Goal: Task Accomplishment & Management: Manage account settings

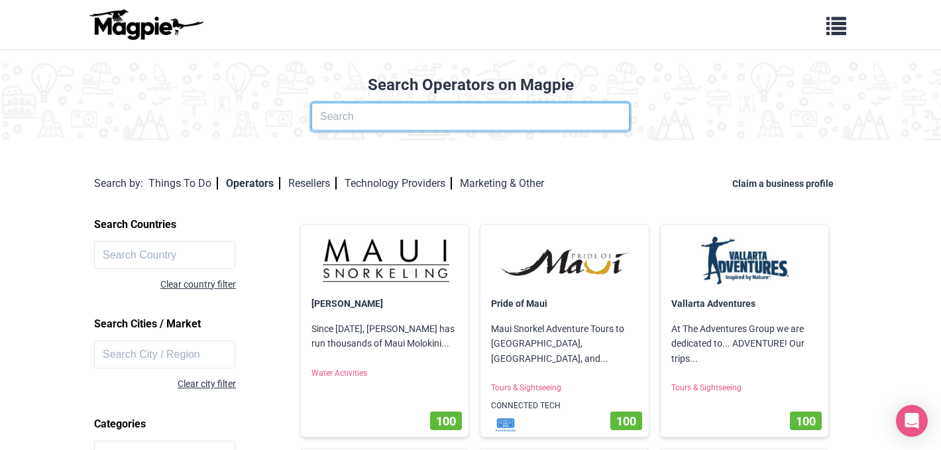
click at [450, 118] on input "text" at bounding box center [471, 117] width 318 height 28
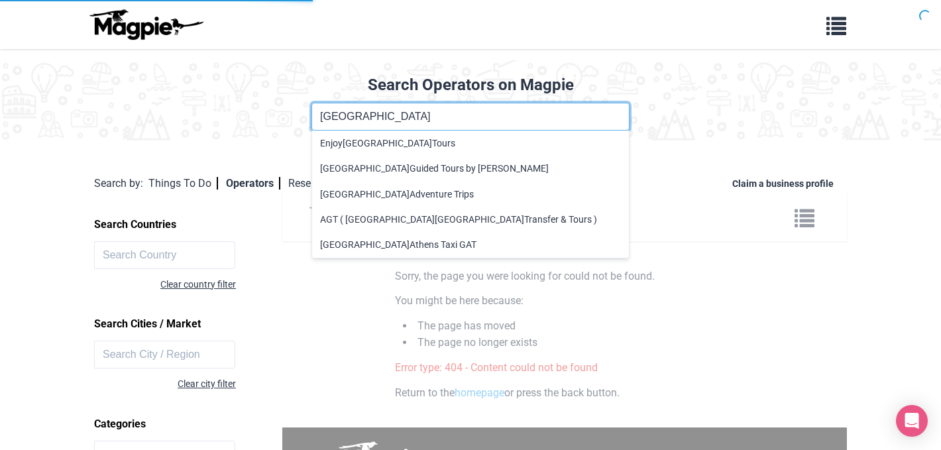
type input "greece"
click at [843, 25] on span "button" at bounding box center [837, 23] width 20 height 20
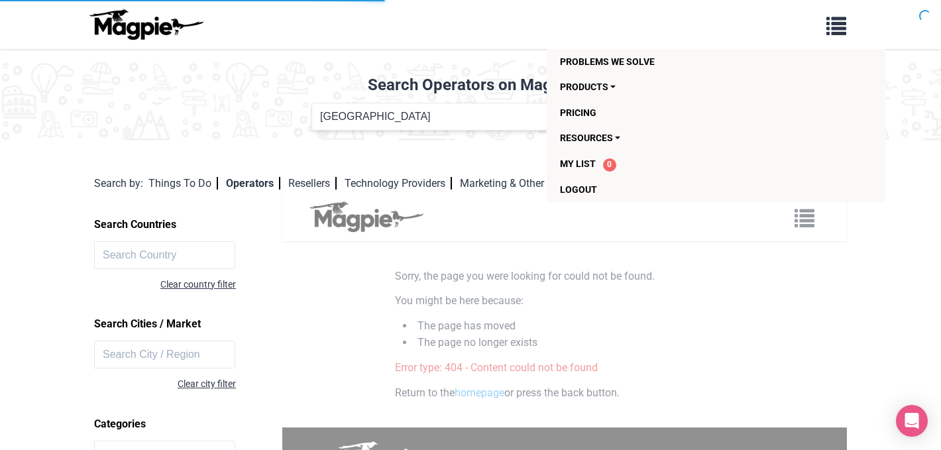
click at [137, 15] on img at bounding box center [145, 25] width 119 height 32
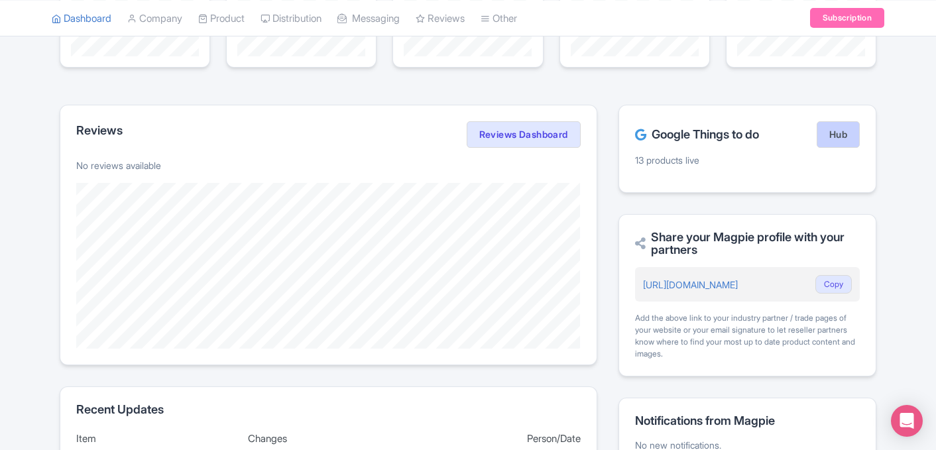
scroll to position [196, 0]
click at [844, 141] on link "Hub" at bounding box center [838, 136] width 43 height 27
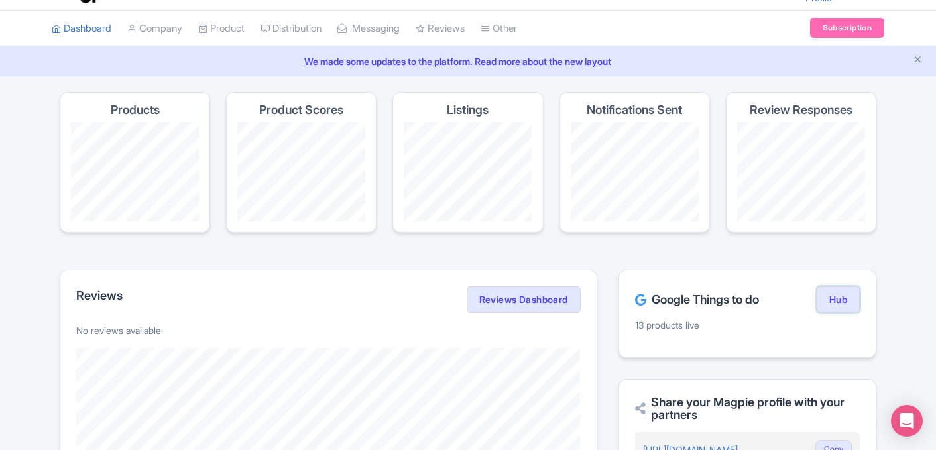
scroll to position [0, 0]
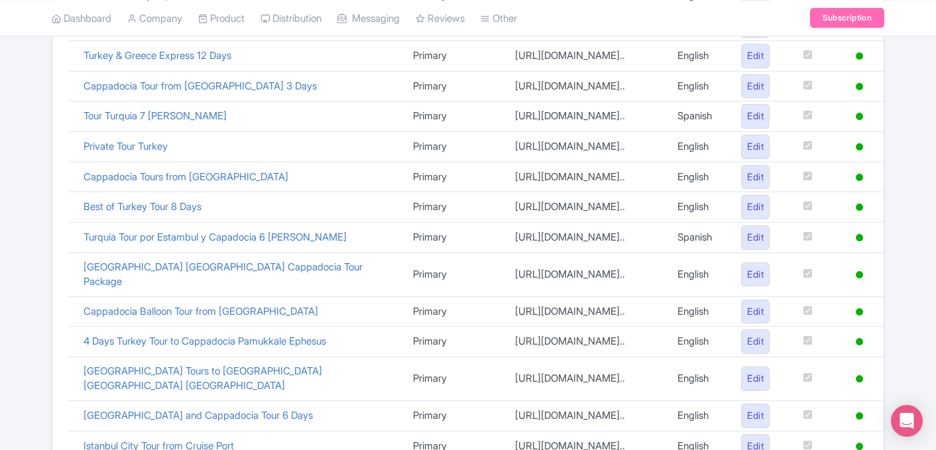
scroll to position [392, 0]
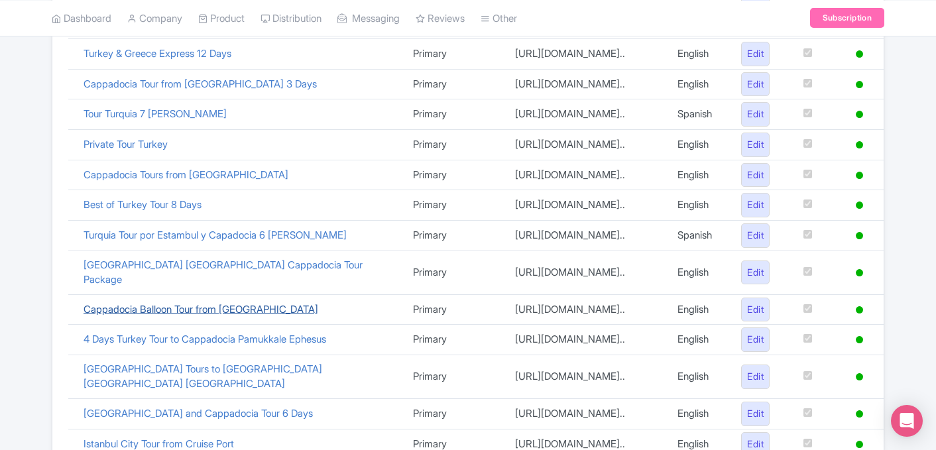
click at [255, 303] on link "Cappadocia Balloon Tour from [GEOGRAPHIC_DATA]" at bounding box center [201, 309] width 235 height 13
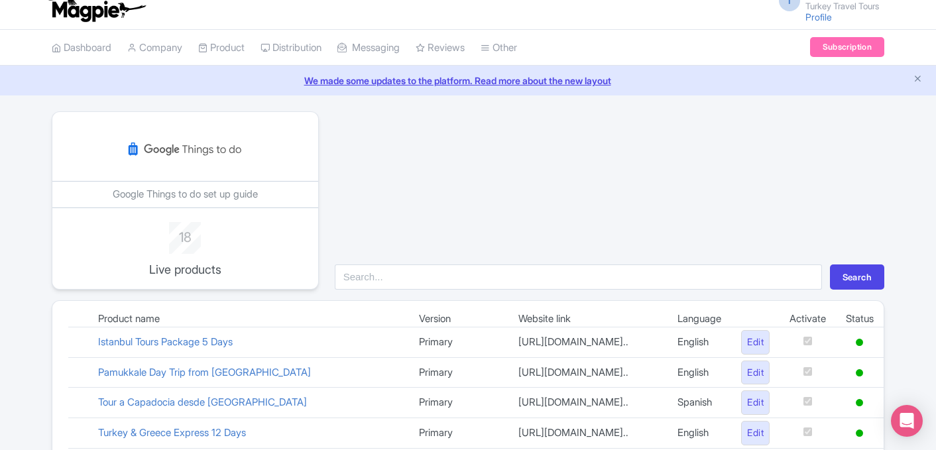
scroll to position [0, 0]
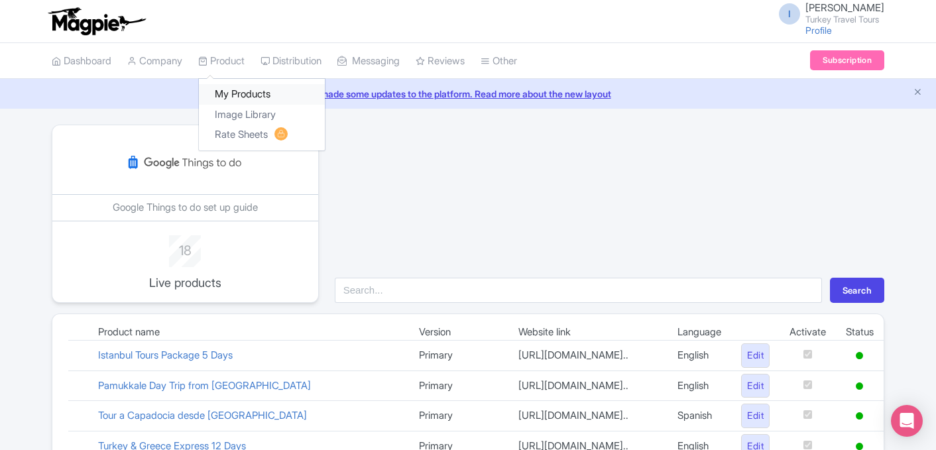
click at [242, 90] on link "My Products" at bounding box center [262, 94] width 126 height 21
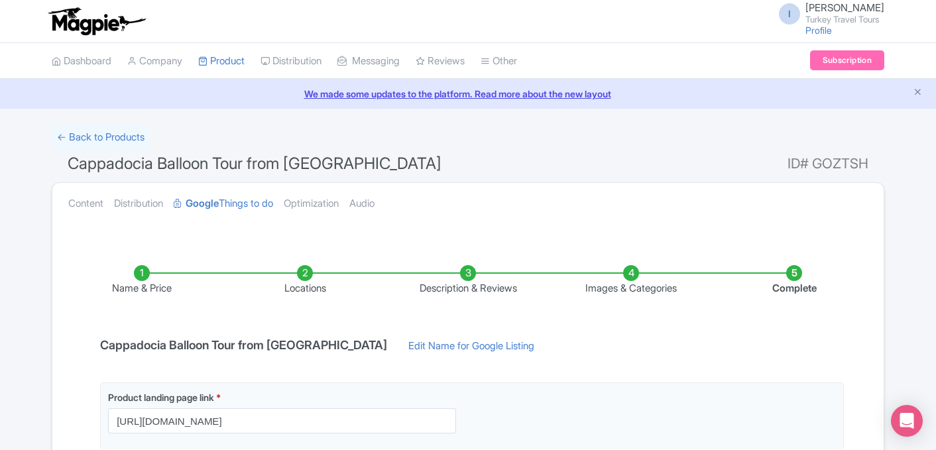
click at [104, 19] on img at bounding box center [96, 21] width 103 height 29
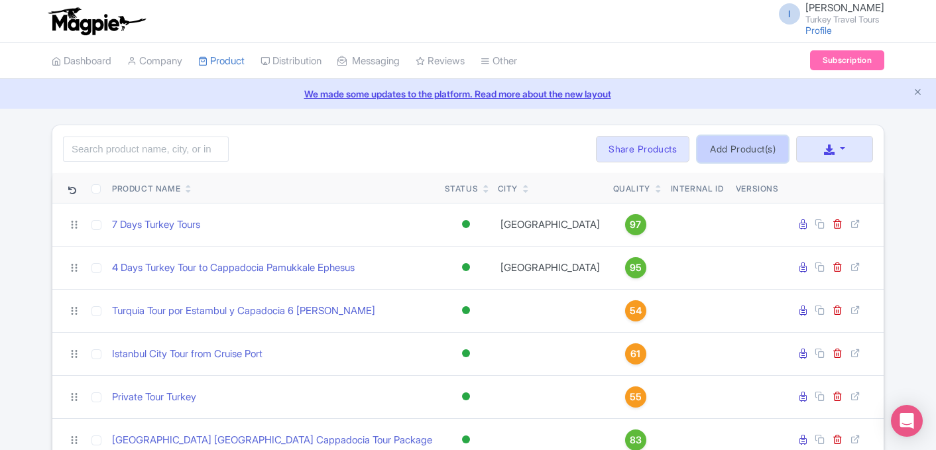
click at [754, 149] on link "Add Product(s)" at bounding box center [742, 149] width 91 height 27
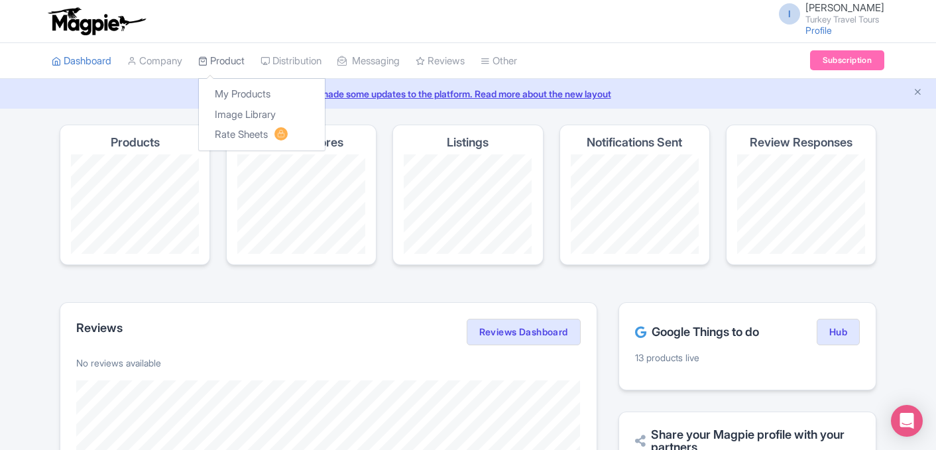
click at [241, 66] on link "Product" at bounding box center [221, 61] width 46 height 36
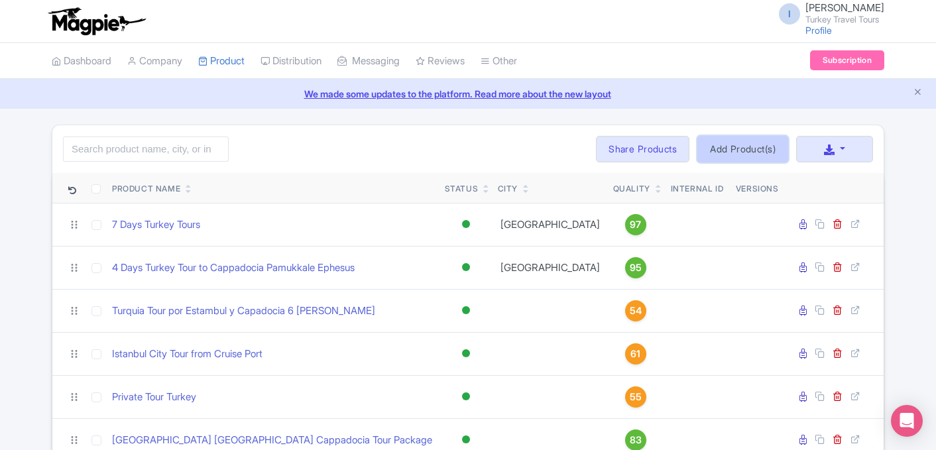
click at [752, 158] on link "Add Product(s)" at bounding box center [742, 149] width 91 height 27
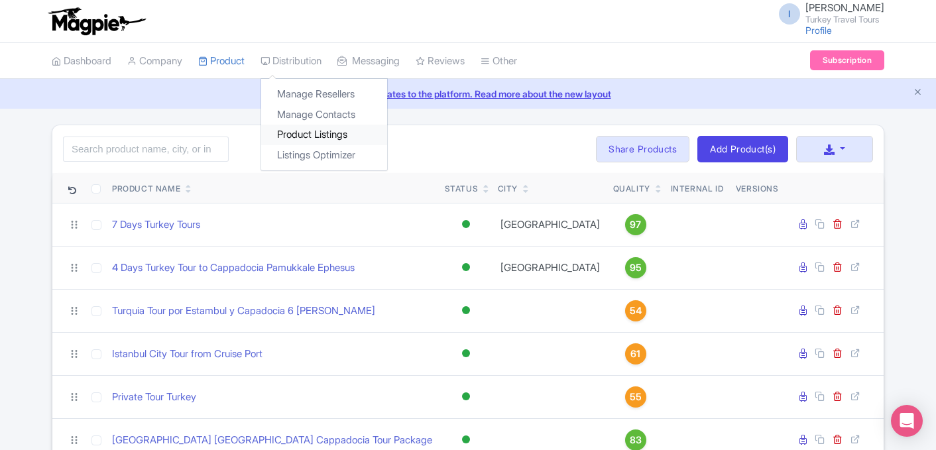
click at [320, 129] on link "Product Listings" at bounding box center [324, 135] width 126 height 21
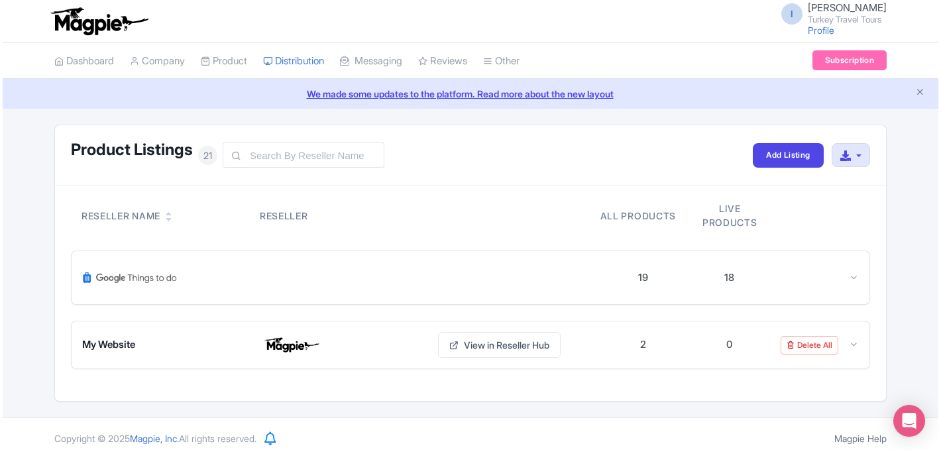
scroll to position [9, 0]
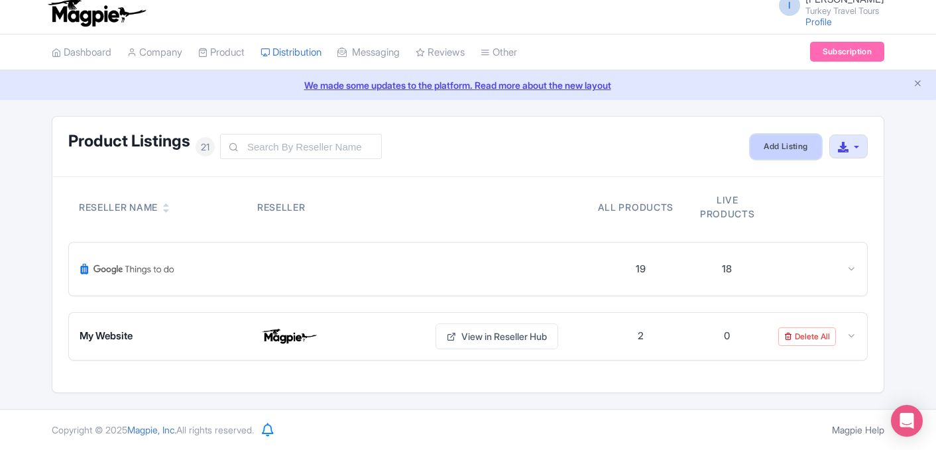
click at [793, 150] on link "Add Listing" at bounding box center [785, 147] width 70 height 25
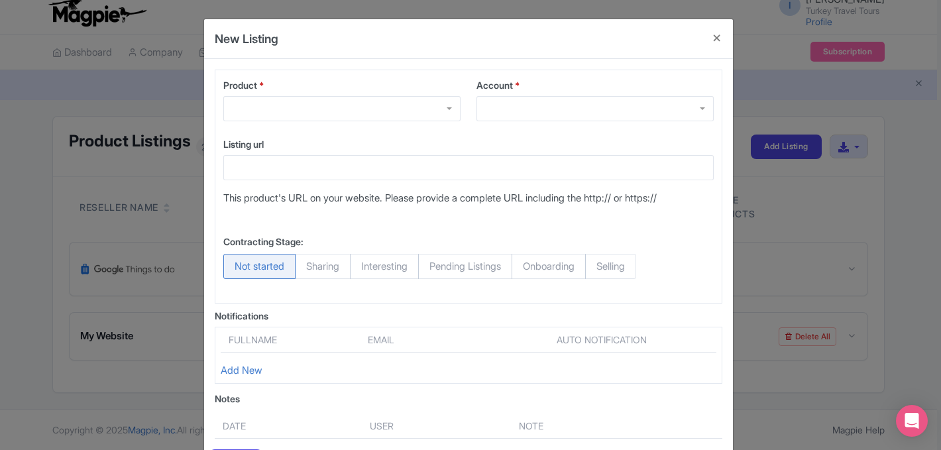
scroll to position [1, 0]
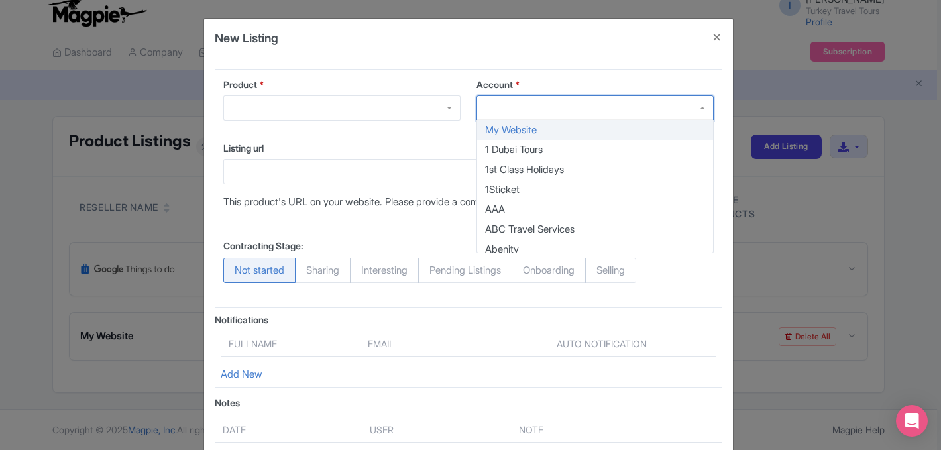
click at [656, 107] on div at bounding box center [595, 107] width 237 height 25
click at [449, 105] on div at bounding box center [341, 107] width 237 height 25
click at [526, 103] on div at bounding box center [595, 107] width 237 height 25
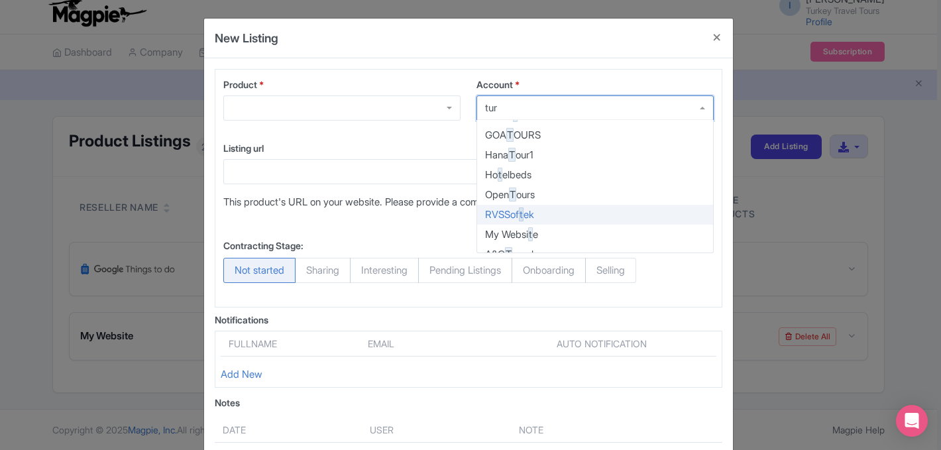
scroll to position [0, 0]
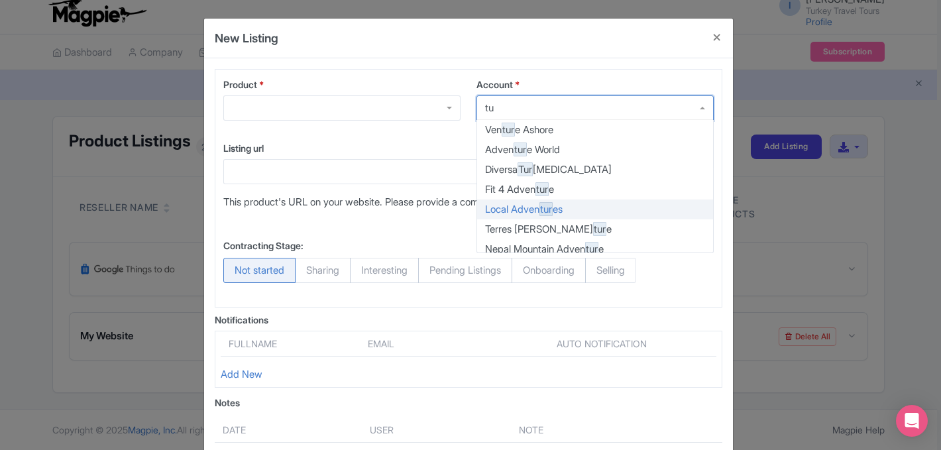
type input "t"
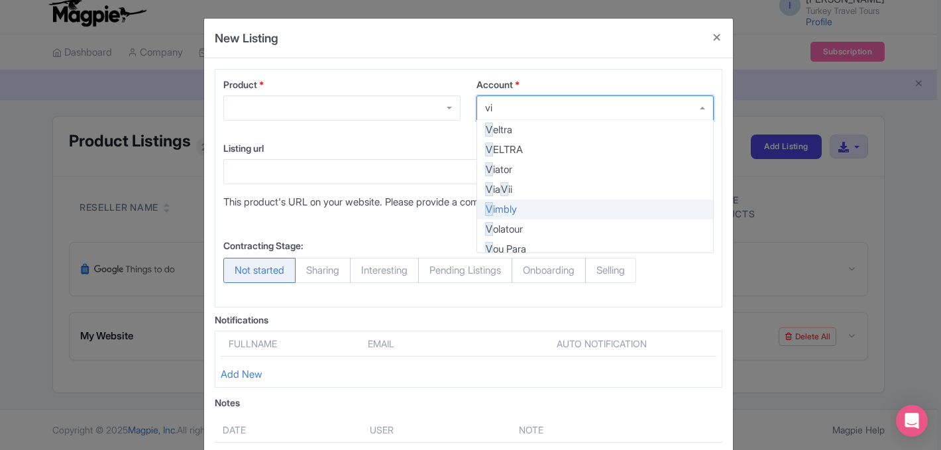
type input "via"
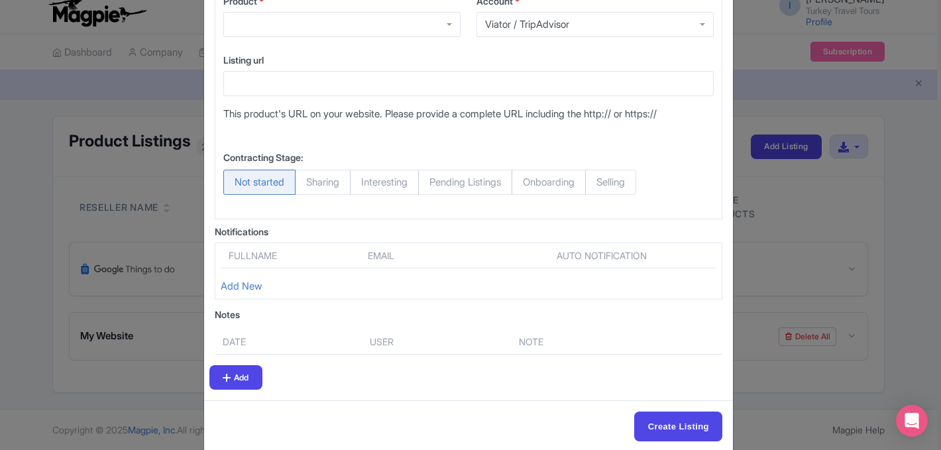
scroll to position [91, 0]
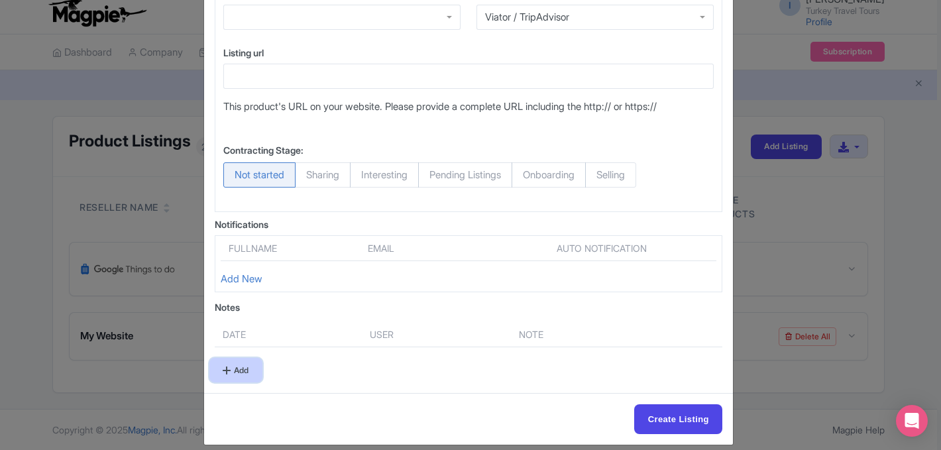
click at [249, 374] on link "Add" at bounding box center [235, 370] width 53 height 25
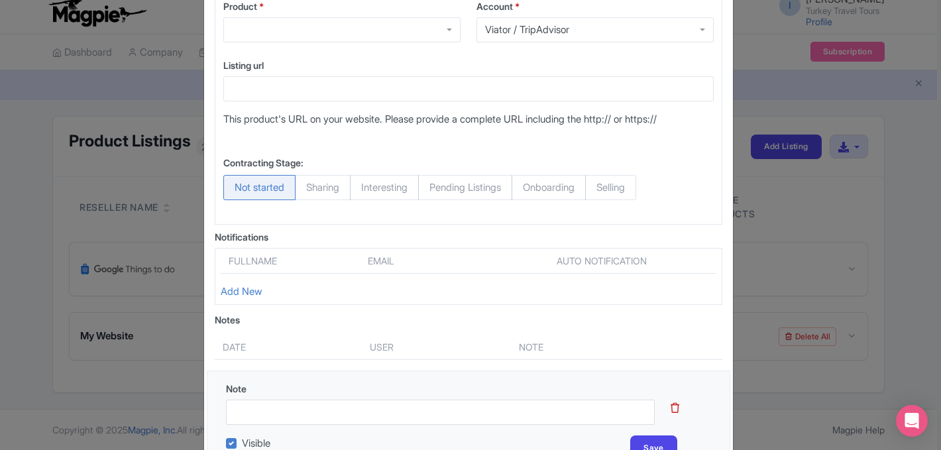
scroll to position [86, 0]
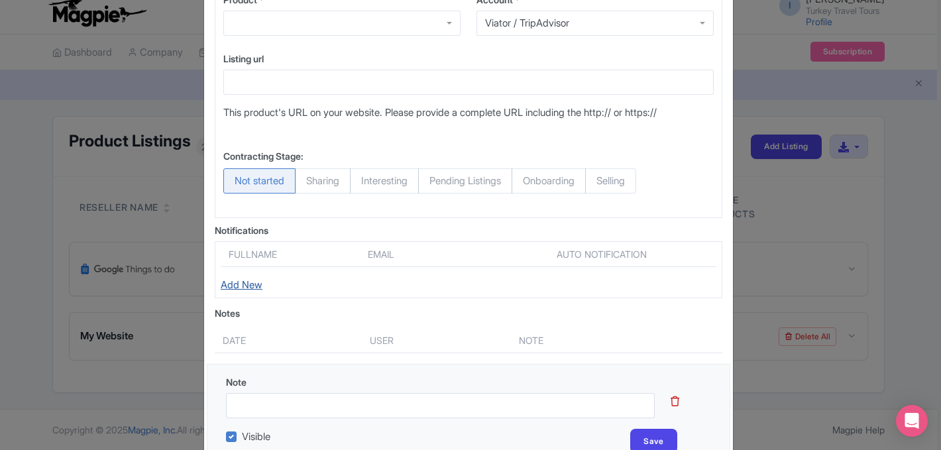
click at [248, 288] on link "Add New" at bounding box center [242, 284] width 42 height 13
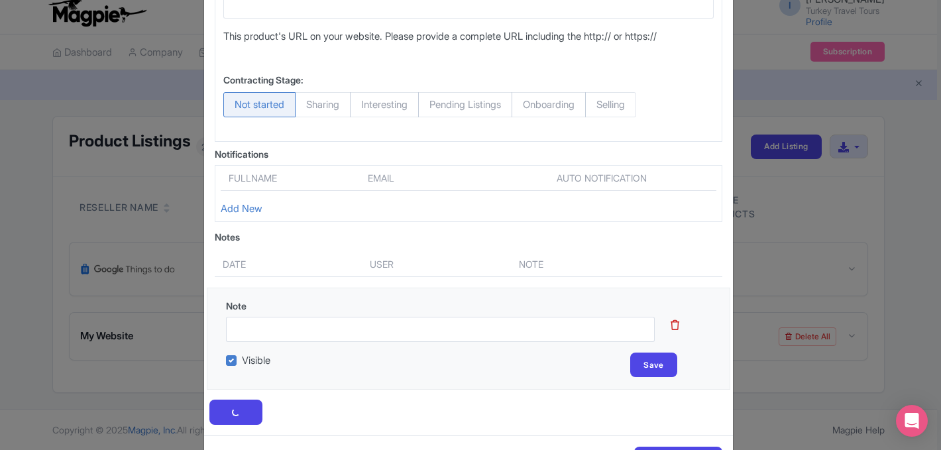
scroll to position [218, 0]
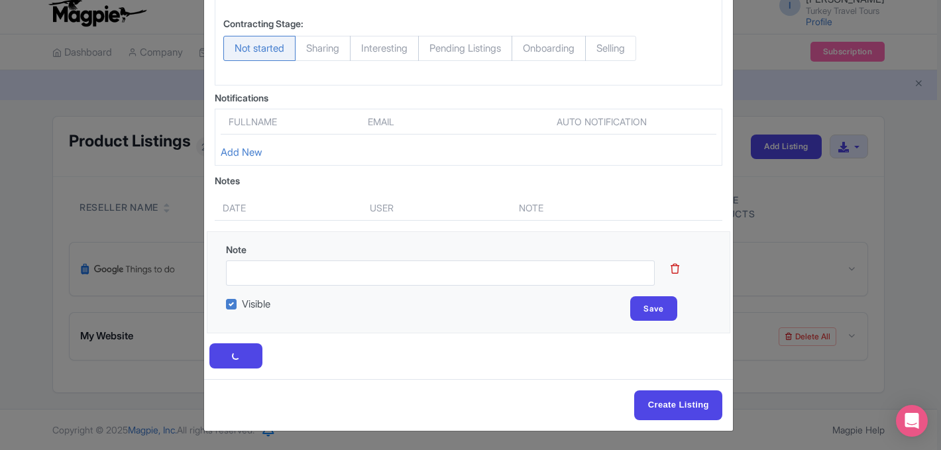
click at [674, 270] on icon at bounding box center [675, 269] width 9 height 10
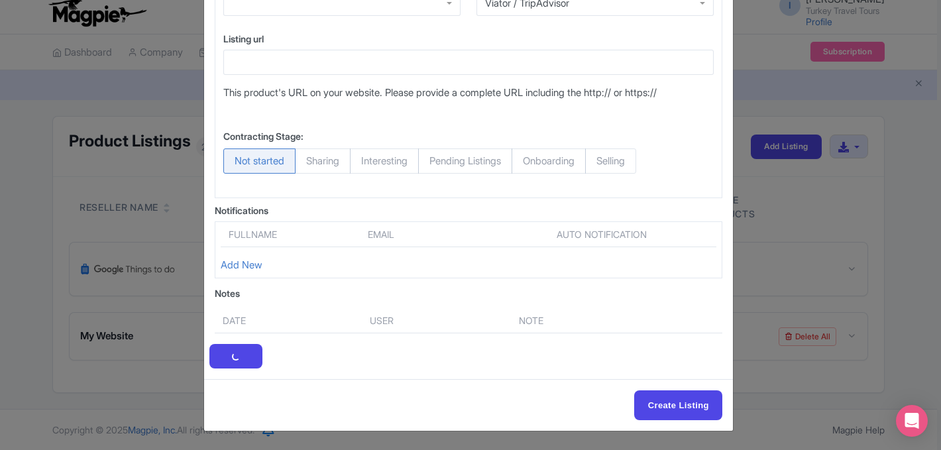
scroll to position [105, 0]
click at [693, 415] on input "Create Listing" at bounding box center [678, 405] width 88 height 30
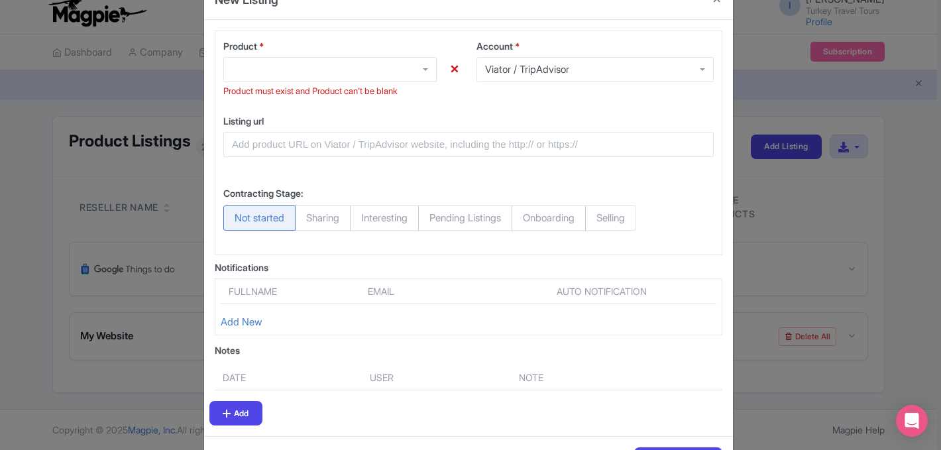
scroll to position [0, 0]
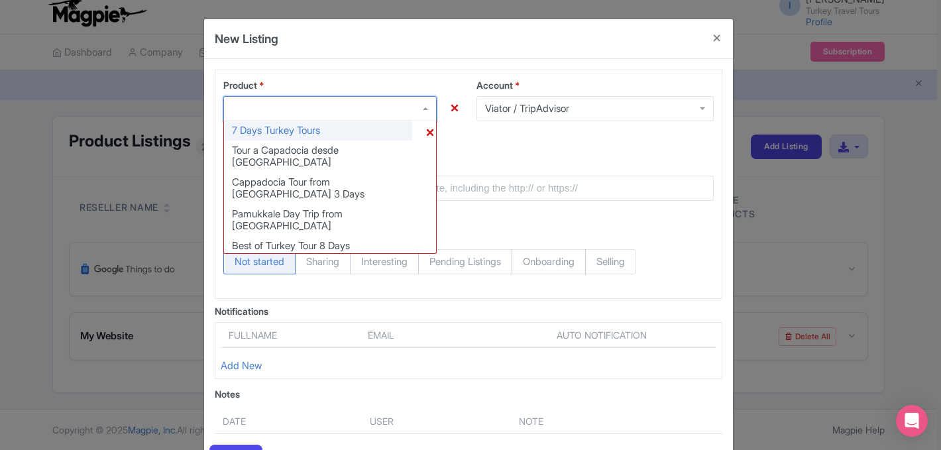
click at [426, 111] on div at bounding box center [329, 108] width 213 height 25
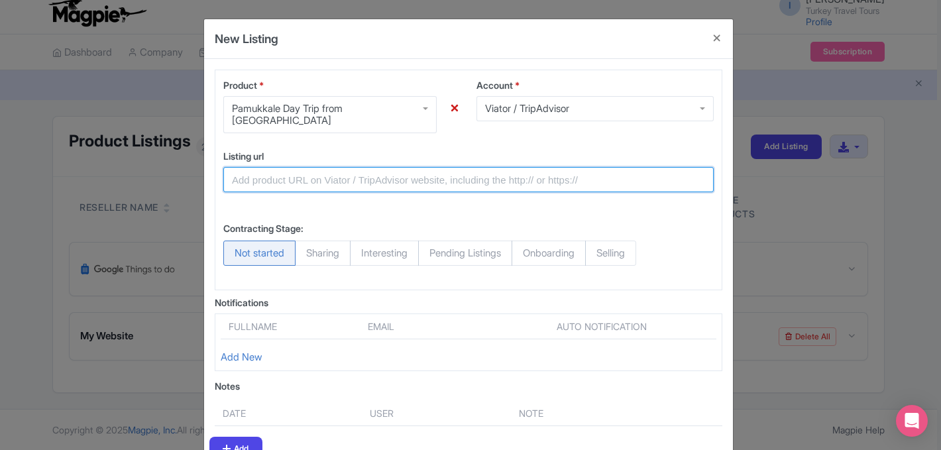
click at [466, 175] on input "Listing url" at bounding box center [468, 179] width 491 height 25
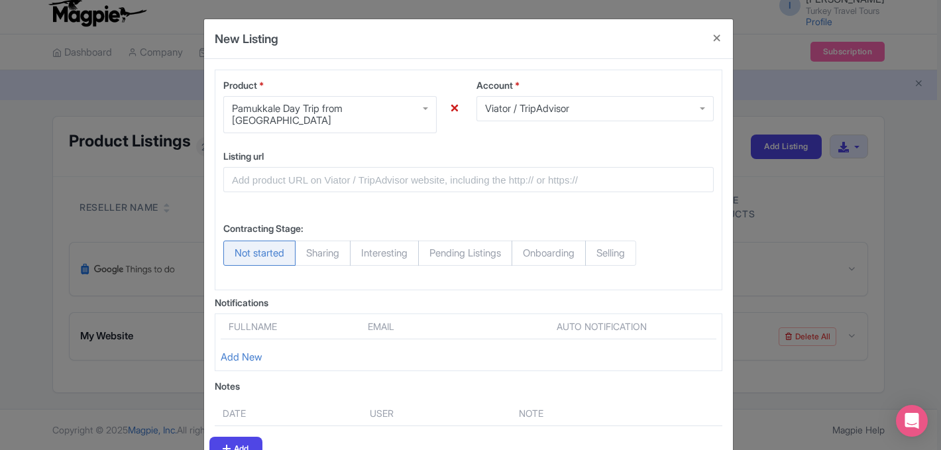
click at [524, 208] on div "Contracting Stage: Not started Sharing Interesting Pending Listings Onboarding …" at bounding box center [468, 245] width 506 height 74
click at [716, 38] on button "Close" at bounding box center [717, 38] width 32 height 38
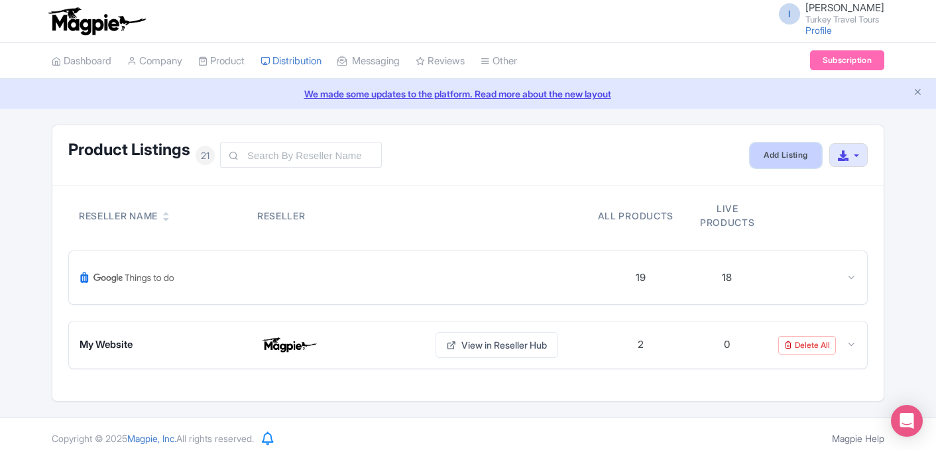
click at [779, 156] on link "Add Listing" at bounding box center [785, 155] width 70 height 25
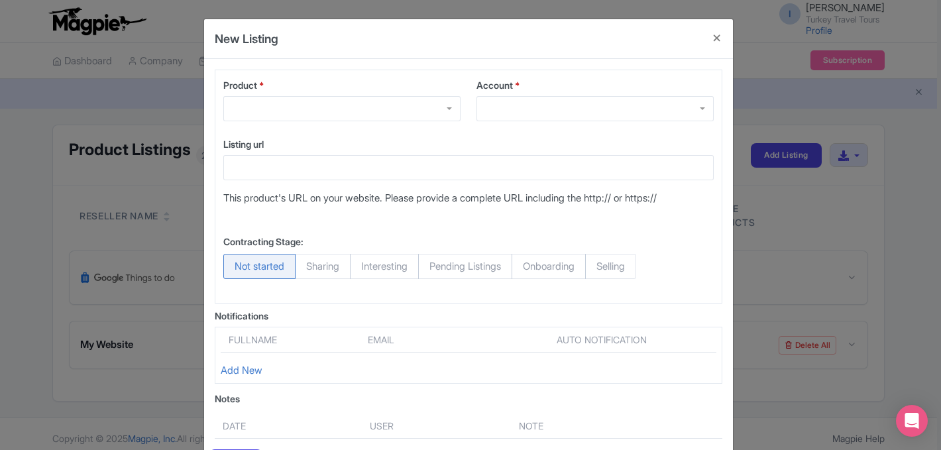
click at [529, 114] on div at bounding box center [595, 108] width 237 height 25
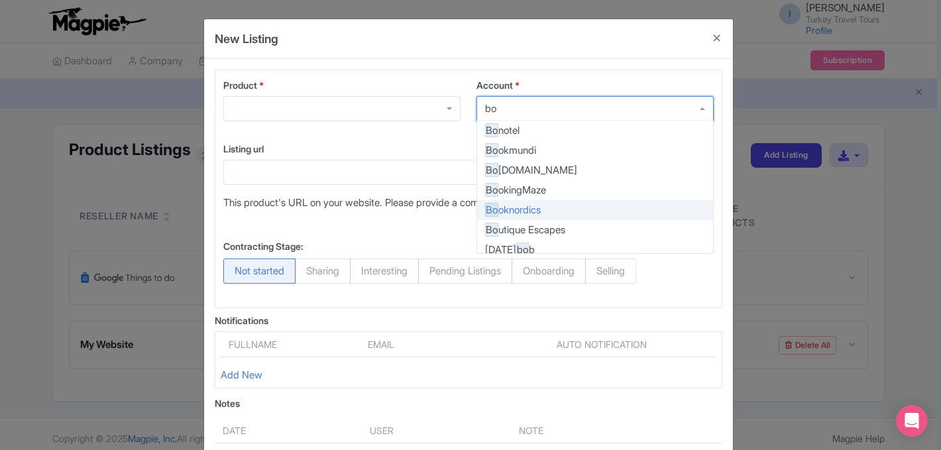
type input "b"
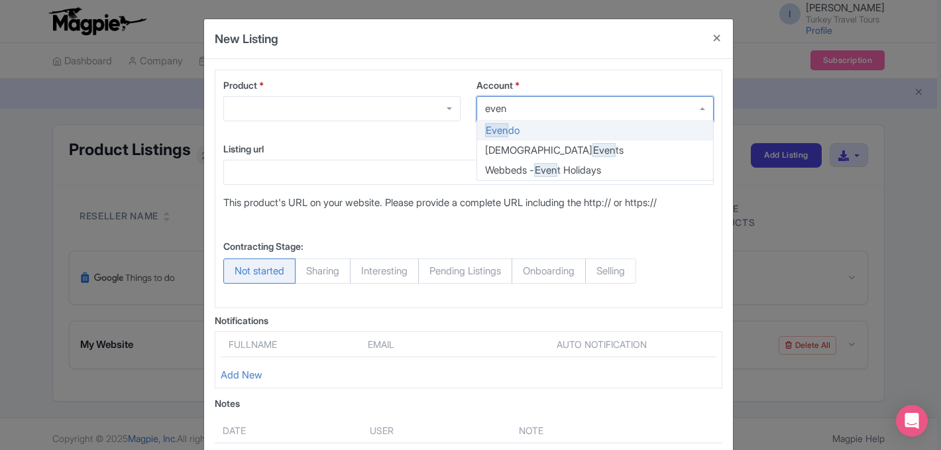
click at [548, 105] on div at bounding box center [595, 108] width 237 height 25
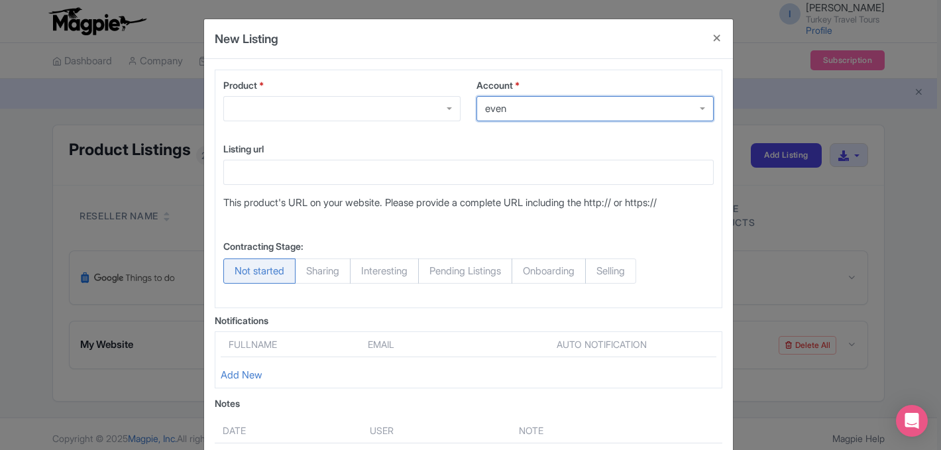
click at [548, 105] on div at bounding box center [595, 108] width 237 height 25
drag, startPoint x: 541, startPoint y: 111, endPoint x: 497, endPoint y: 110, distance: 44.4
click at [497, 110] on div at bounding box center [595, 108] width 237 height 25
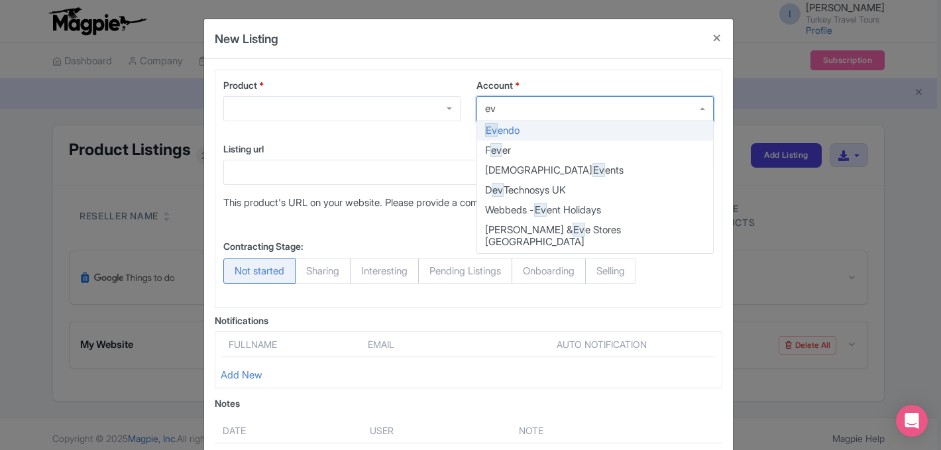
type input "e"
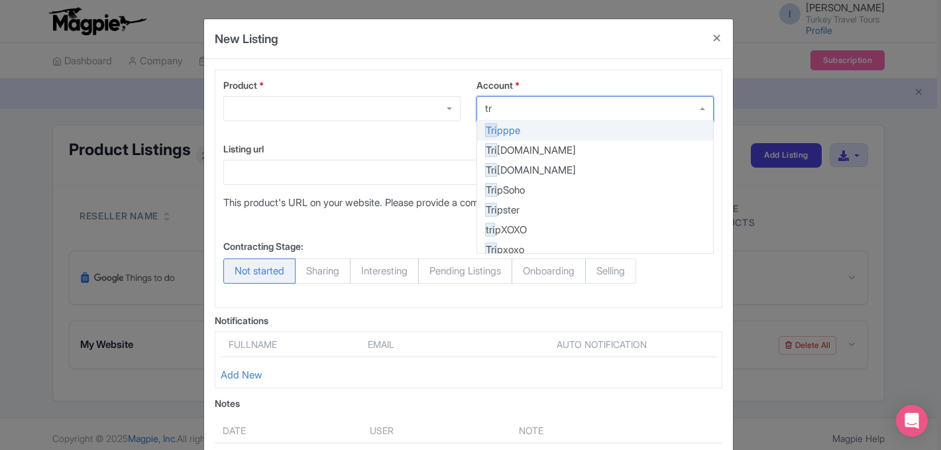
type input "t"
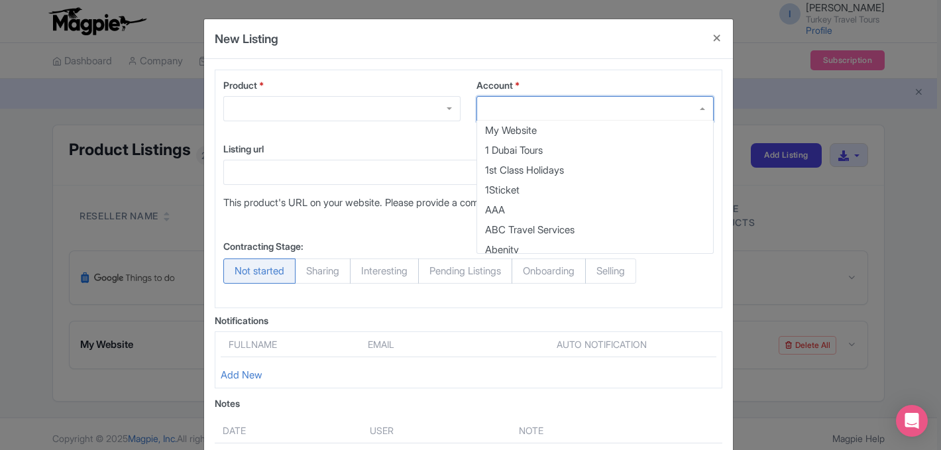
scroll to position [10531, 0]
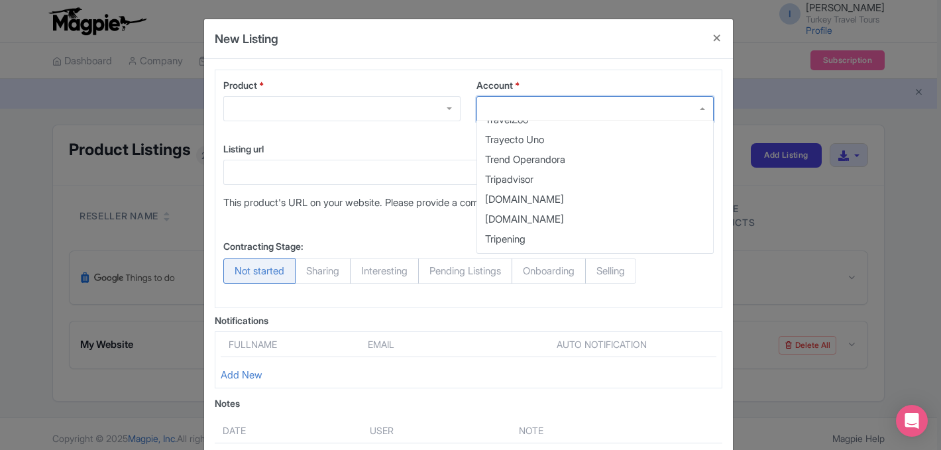
click at [358, 201] on p "This product's URL on your website. Please provide a complete URL including the…" at bounding box center [468, 203] width 491 height 15
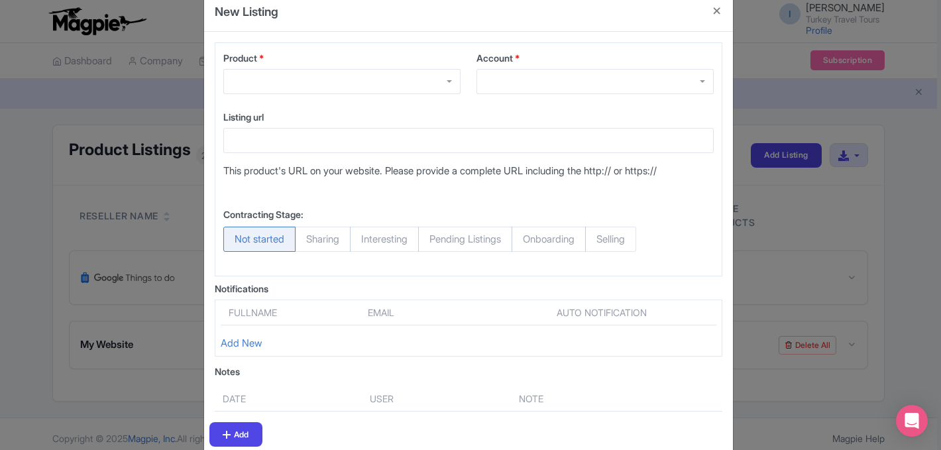
scroll to position [30, 0]
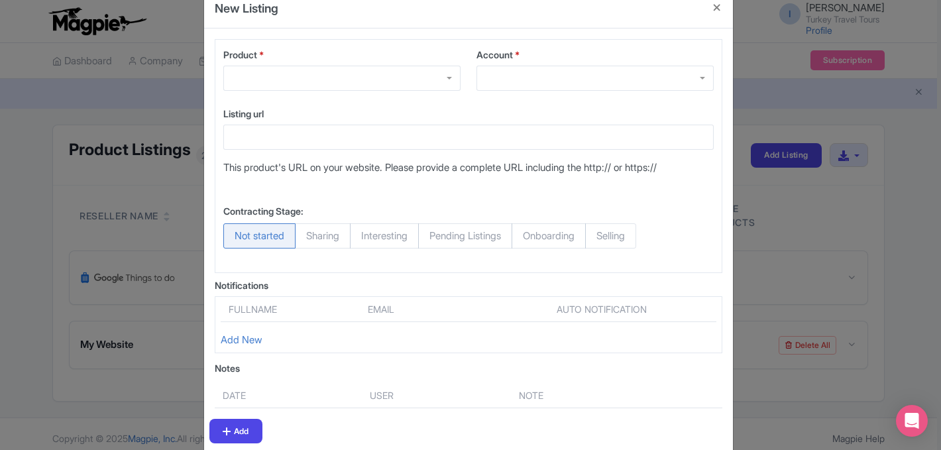
click at [259, 310] on th "Fullname" at bounding box center [290, 312] width 139 height 20
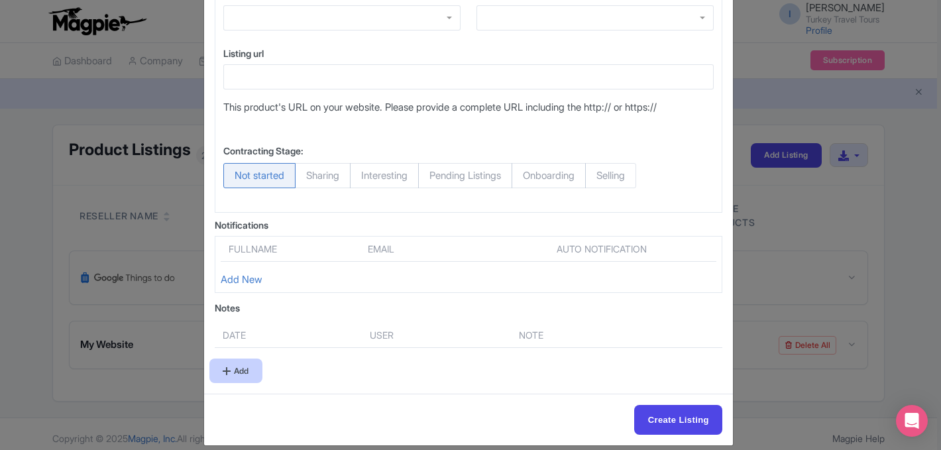
scroll to position [105, 0]
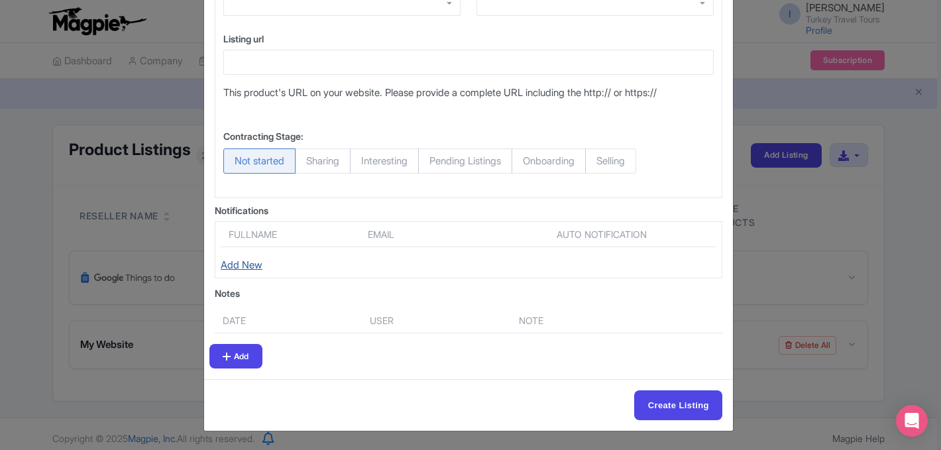
click at [242, 266] on link "Add New" at bounding box center [242, 265] width 42 height 13
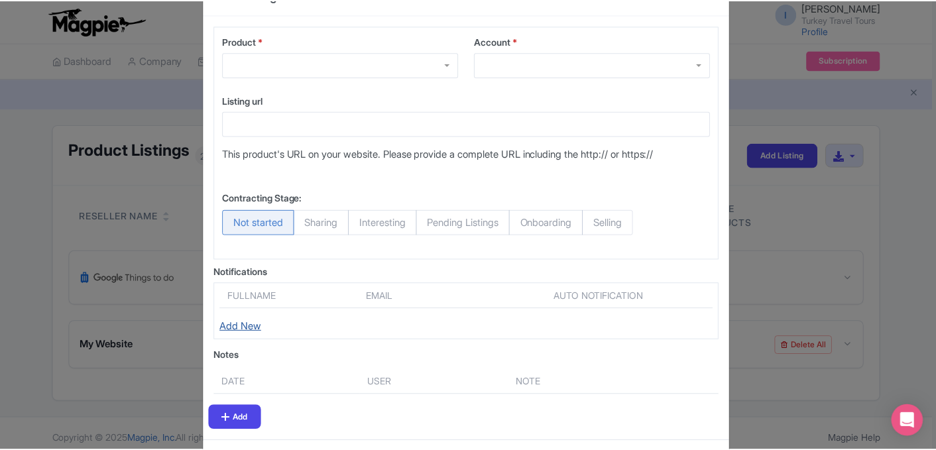
scroll to position [0, 0]
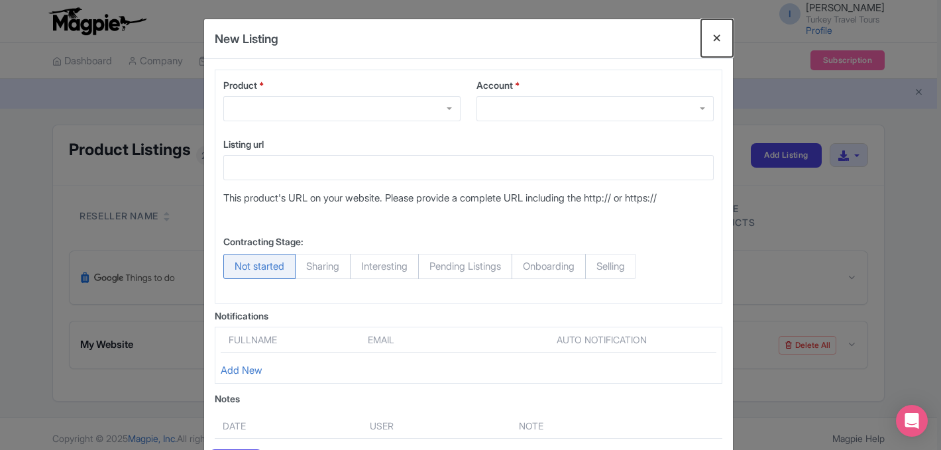
click at [719, 40] on button "Close" at bounding box center [717, 38] width 32 height 38
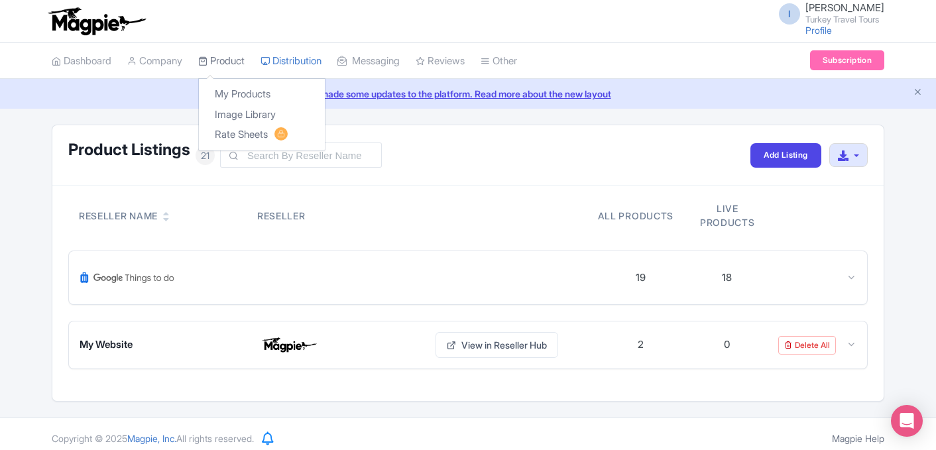
click at [239, 62] on link "Product" at bounding box center [221, 61] width 46 height 36
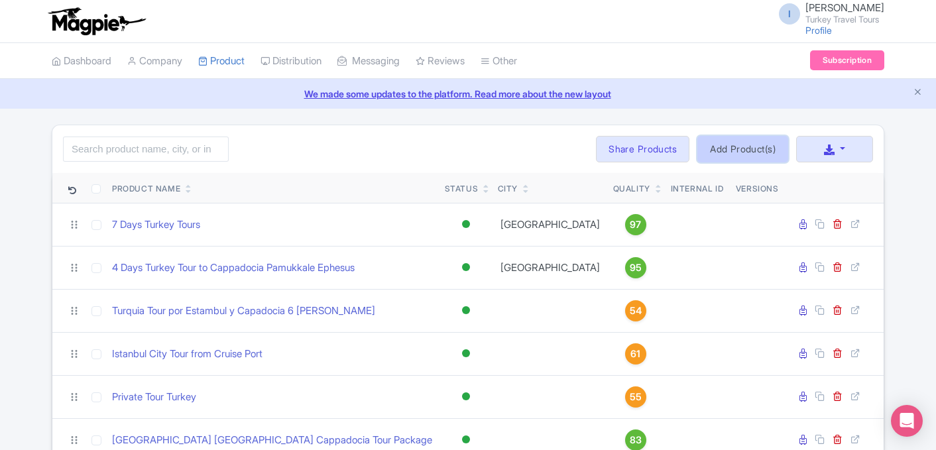
click at [748, 154] on link "Add Product(s)" at bounding box center [742, 149] width 91 height 27
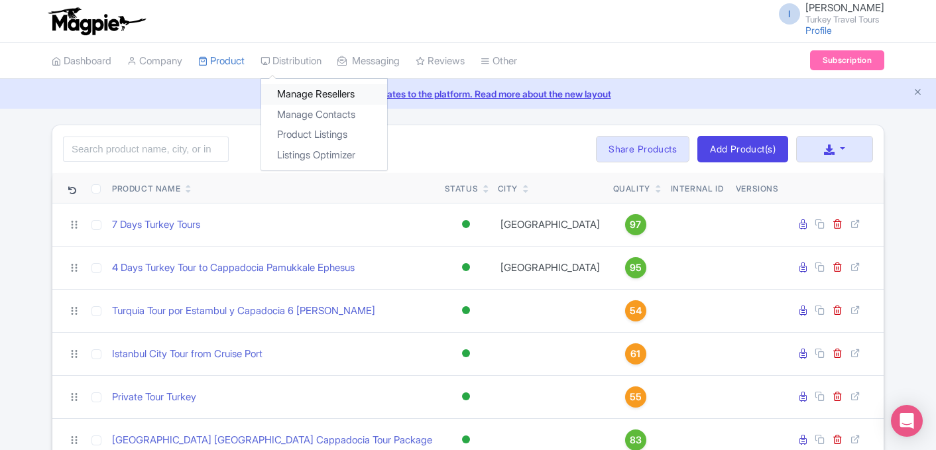
click at [317, 94] on link "Manage Resellers" at bounding box center [324, 94] width 126 height 21
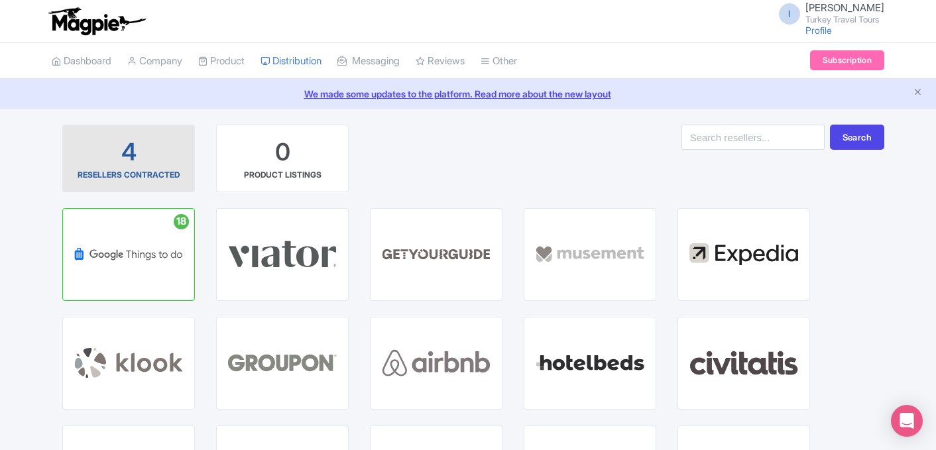
click at [144, 162] on div "4 RESELLERS CONTRACTED" at bounding box center [129, 158] width 110 height 45
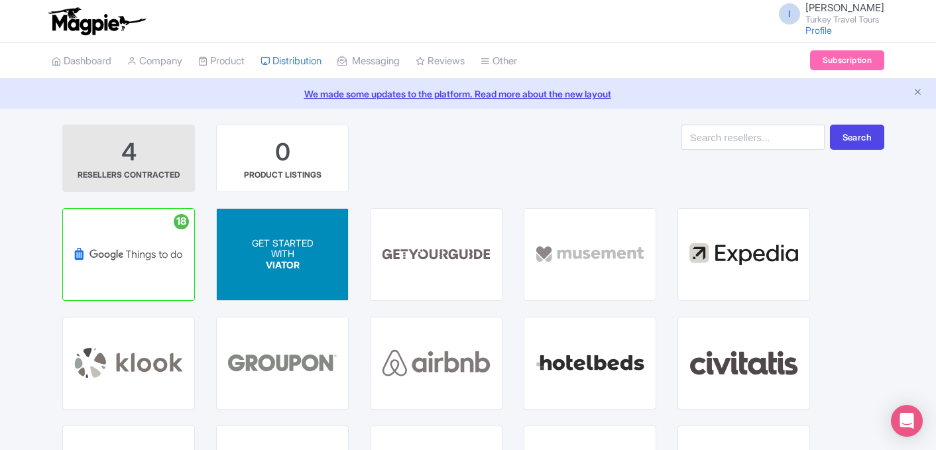
click at [297, 247] on span "GET STARTED" at bounding box center [283, 242] width 62 height 11
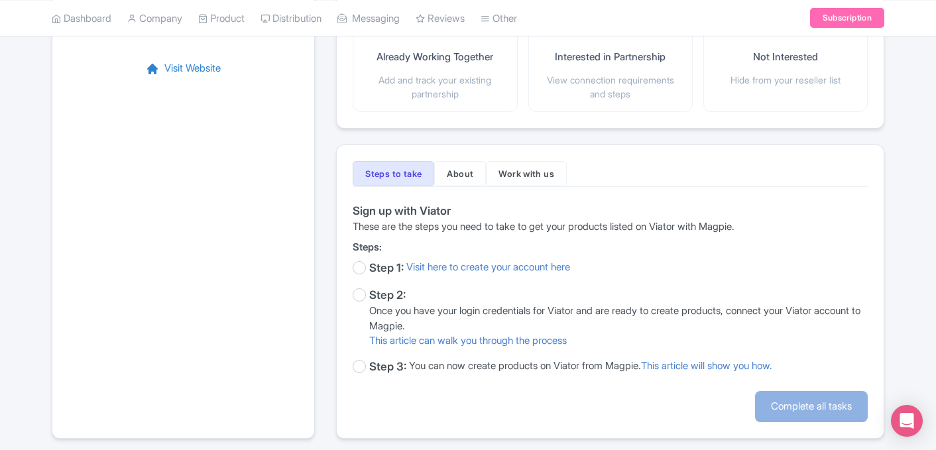
scroll to position [257, 0]
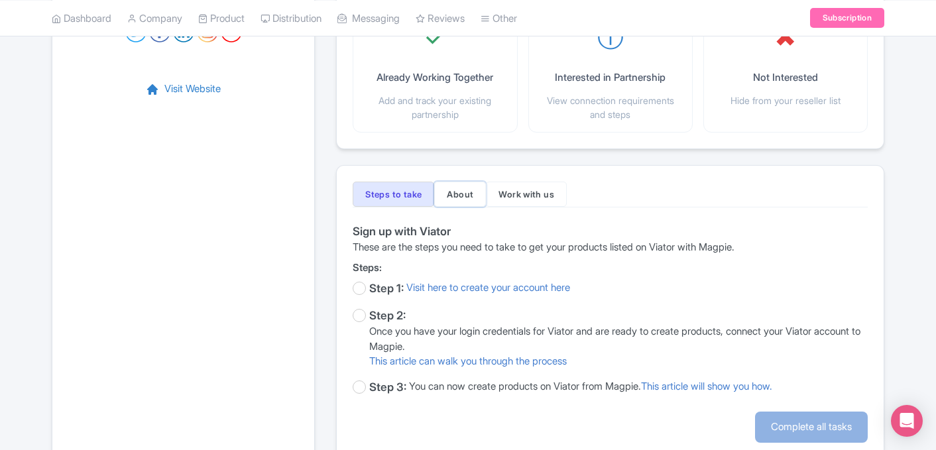
click at [479, 194] on button "About" at bounding box center [460, 194] width 52 height 25
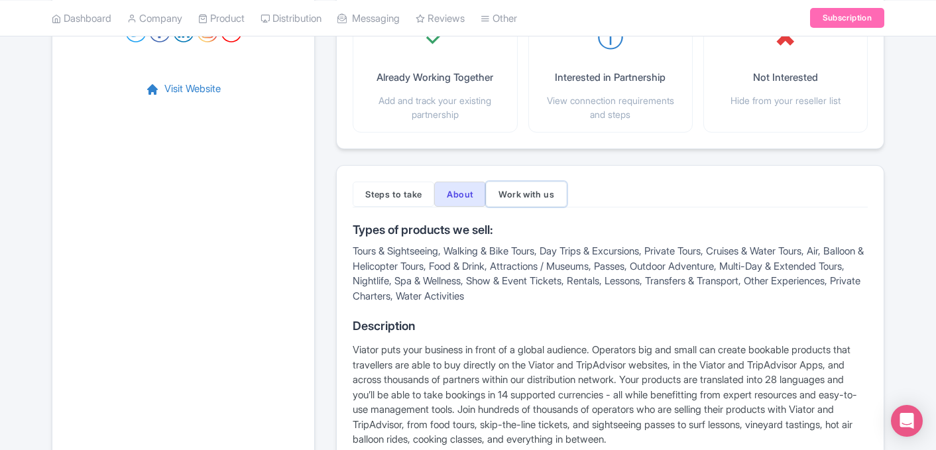
click at [512, 194] on button "Work with us" at bounding box center [526, 194] width 81 height 25
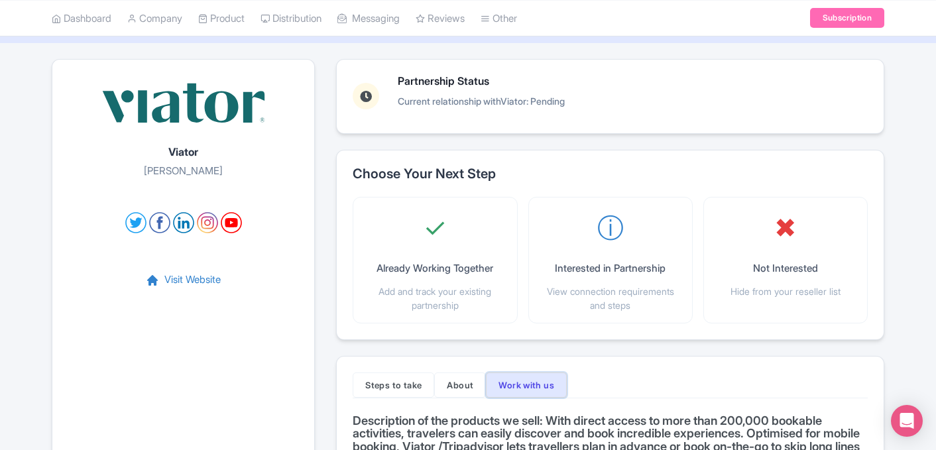
scroll to position [29, 0]
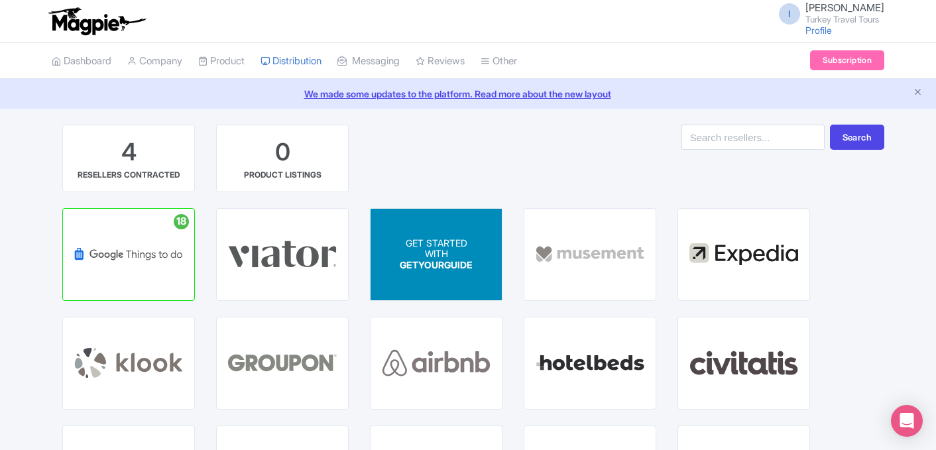
click at [433, 270] on span "GETYOURGUIDE" at bounding box center [436, 264] width 73 height 11
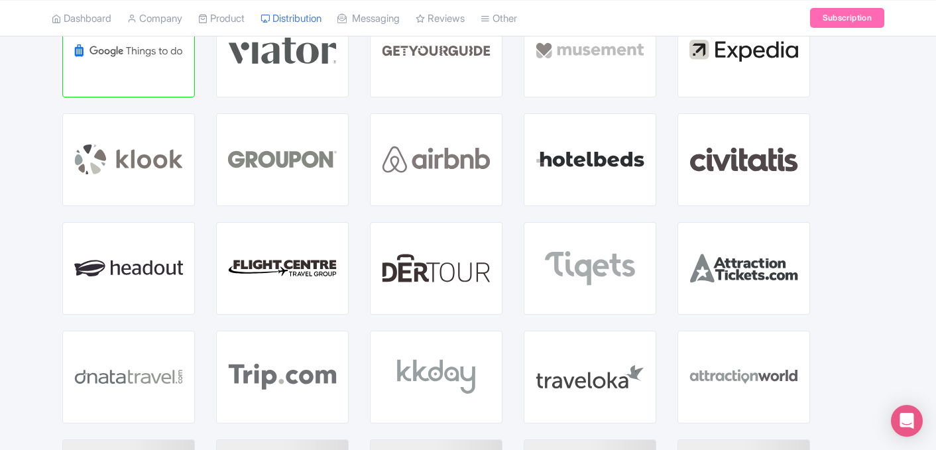
scroll to position [209, 0]
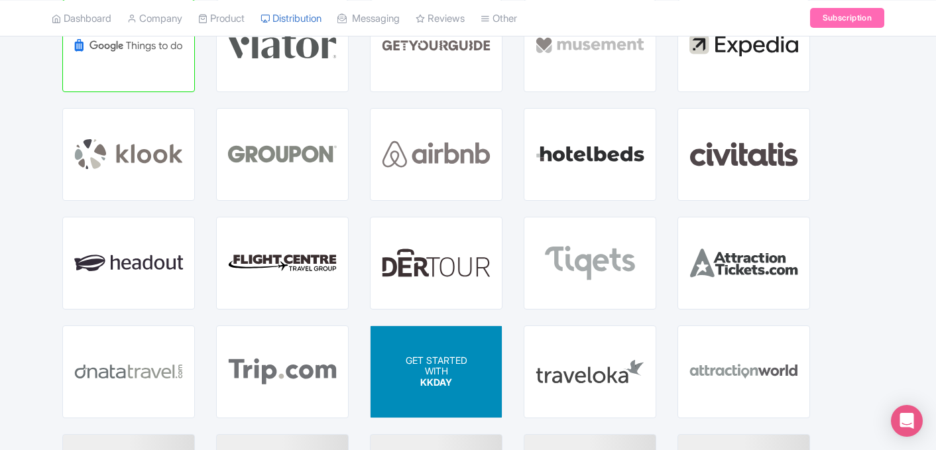
click at [479, 382] on div "GET STARTED WITH KKDAY" at bounding box center [436, 371] width 131 height 91
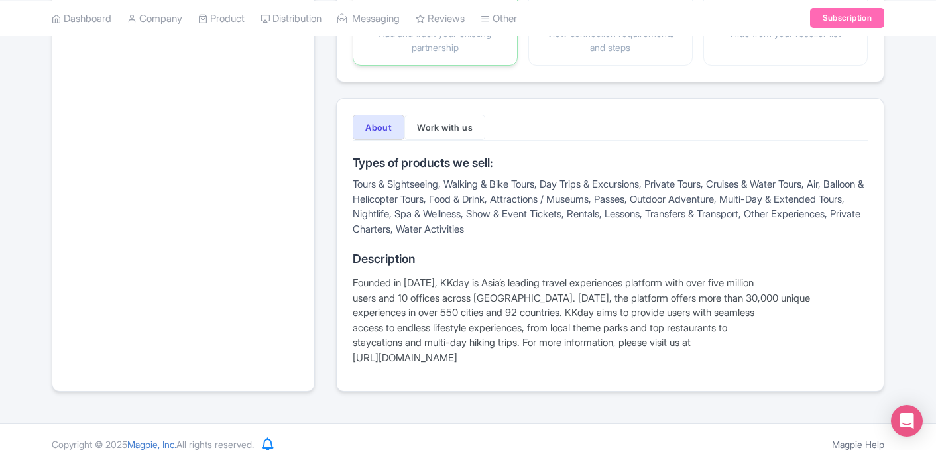
scroll to position [332, 0]
